Goal: Task Accomplishment & Management: Complete application form

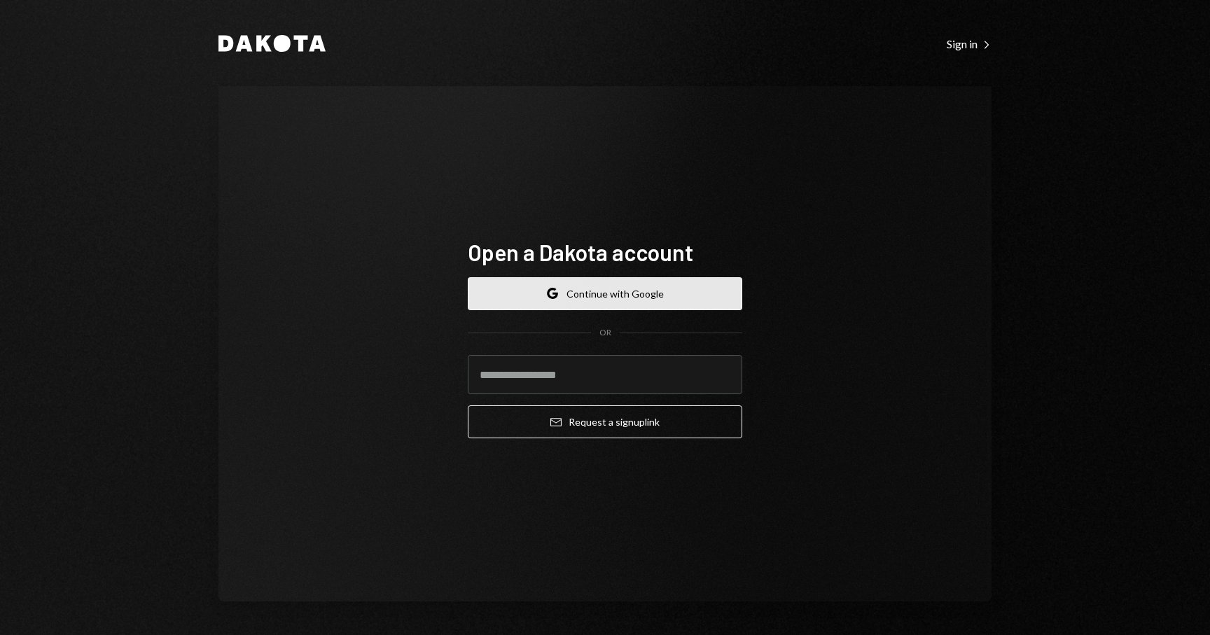
click at [636, 293] on button "Google Continue with Google" at bounding box center [605, 293] width 274 height 33
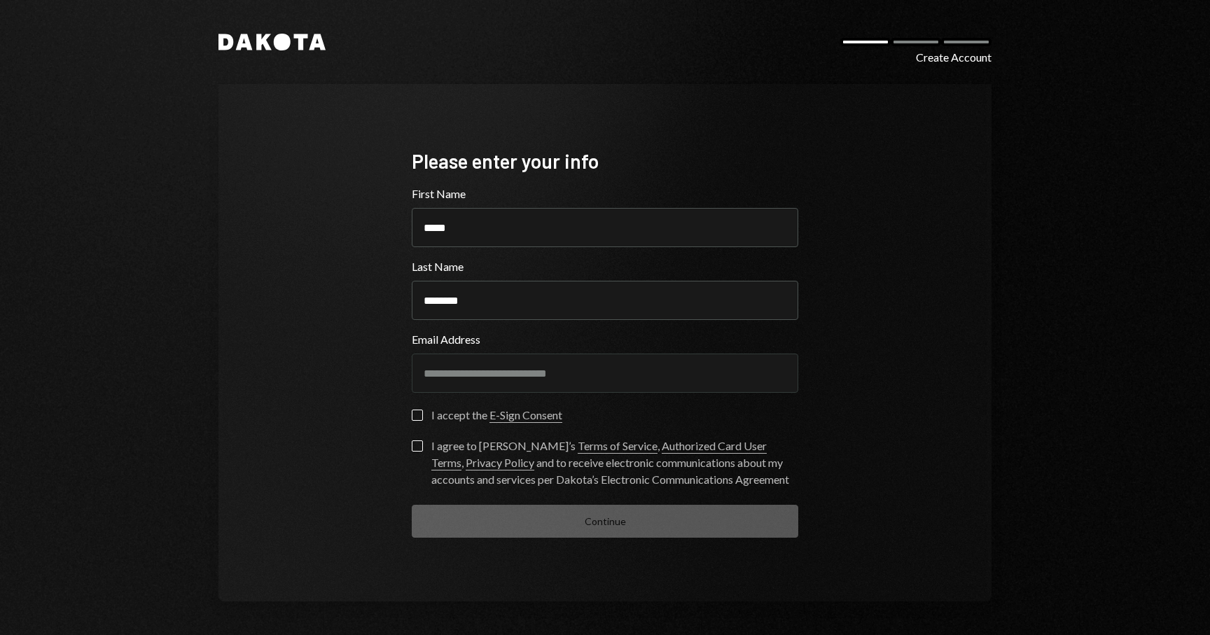
click at [417, 414] on button "I accept the E-Sign Consent" at bounding box center [417, 415] width 11 height 11
click at [415, 447] on button "I agree to Dakota’s Terms of Service , Authorized Card User Terms , Privacy Pol…" at bounding box center [417, 445] width 11 height 11
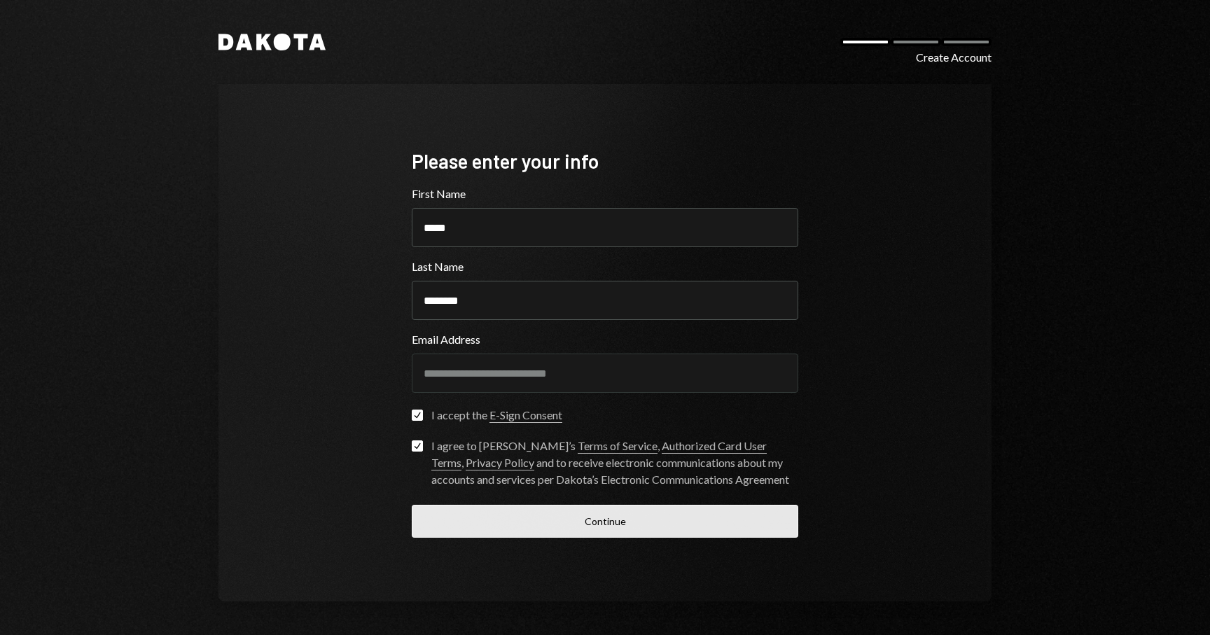
click at [467, 513] on button "Continue" at bounding box center [605, 521] width 386 height 33
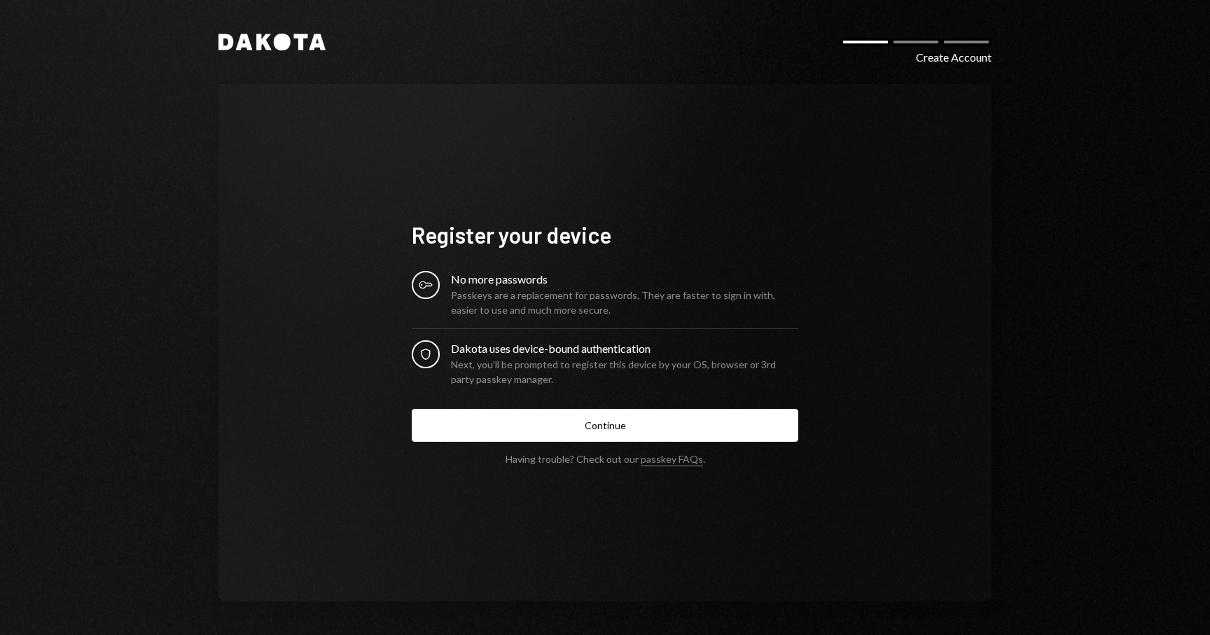
click at [526, 305] on div "Passkeys are a replacement for passwords. They are faster to sign in with, easi…" at bounding box center [624, 302] width 347 height 29
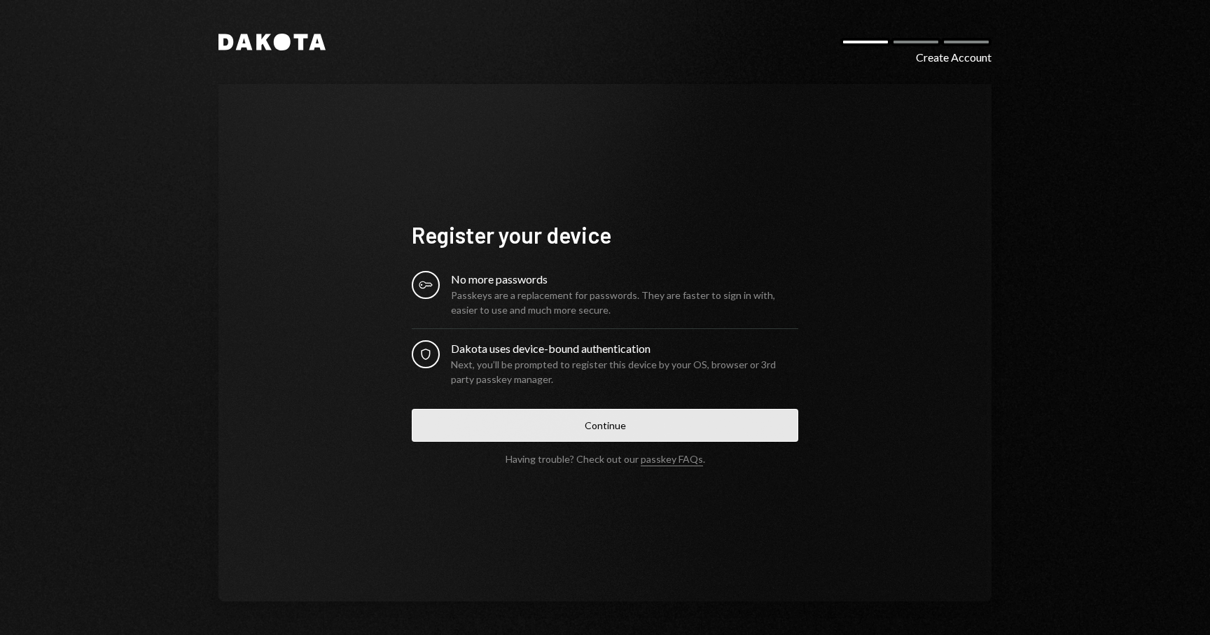
click at [526, 433] on button "Continue" at bounding box center [605, 425] width 386 height 33
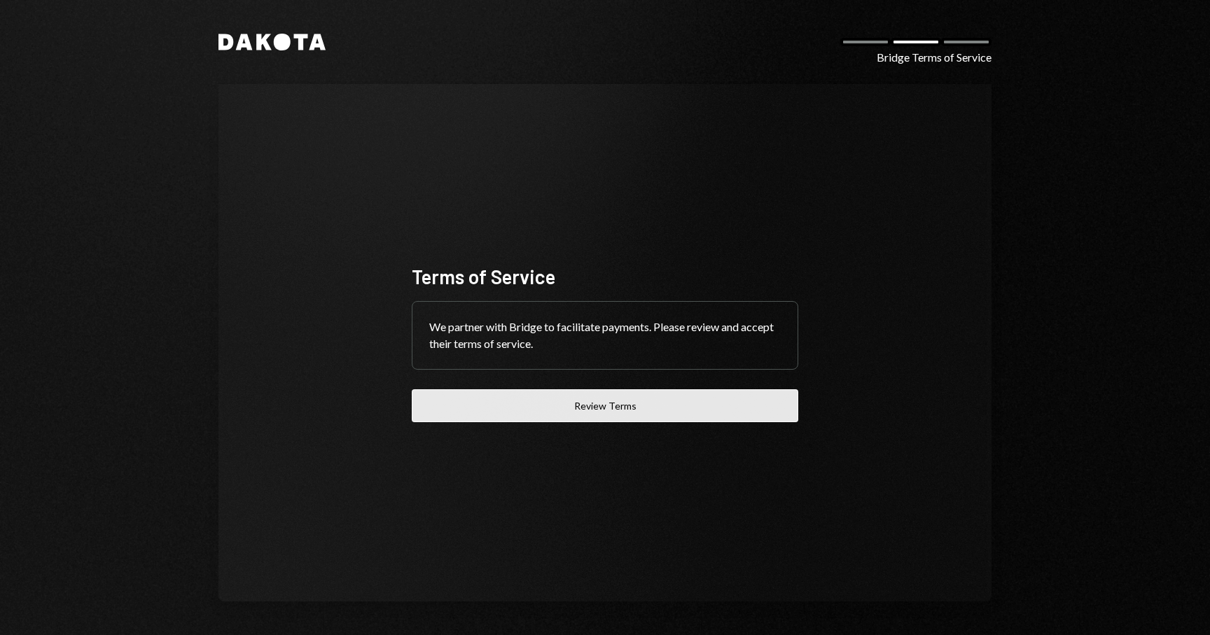
click at [638, 404] on button "Review Terms" at bounding box center [605, 405] width 386 height 33
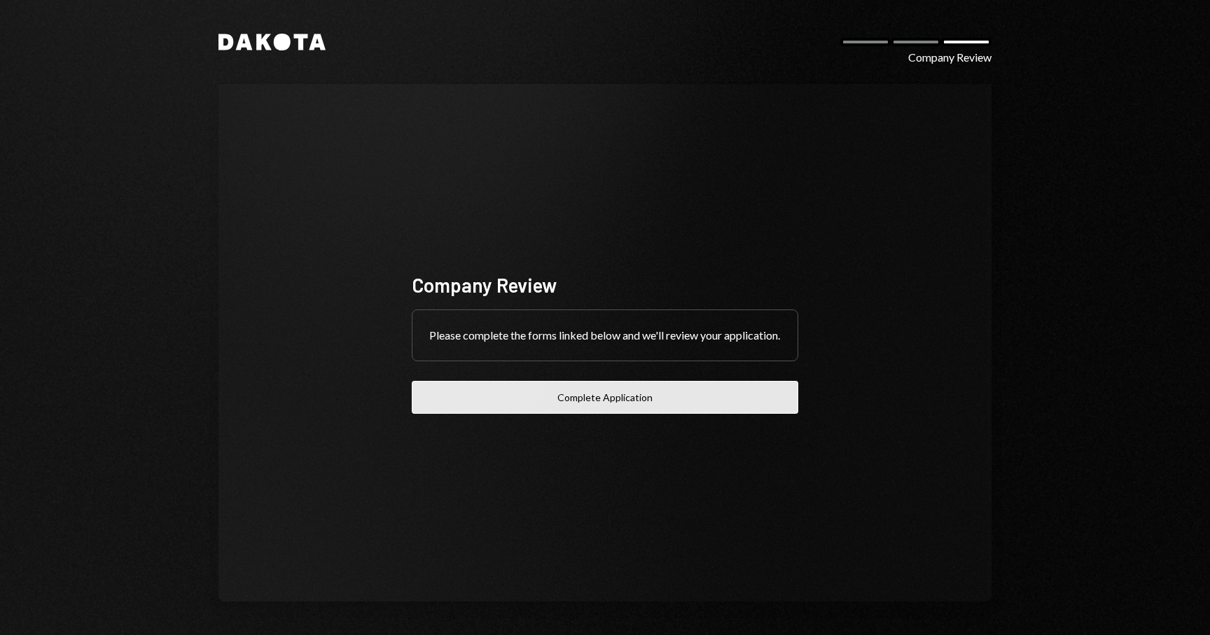
click at [635, 411] on button "Complete Application" at bounding box center [605, 397] width 386 height 33
